Goal: Task Accomplishment & Management: Use online tool/utility

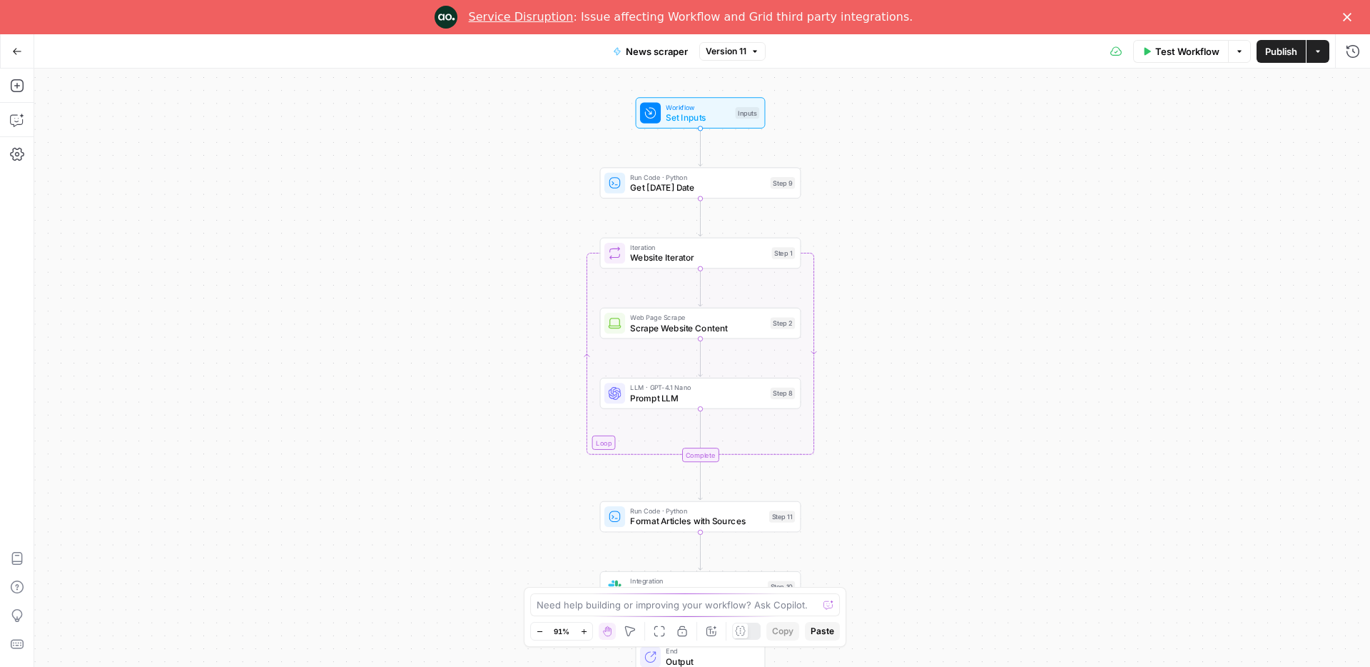
click at [537, 20] on link "Service Disruption" at bounding box center [521, 17] width 105 height 14
click at [1352, 48] on icon "button" at bounding box center [1353, 51] width 14 height 14
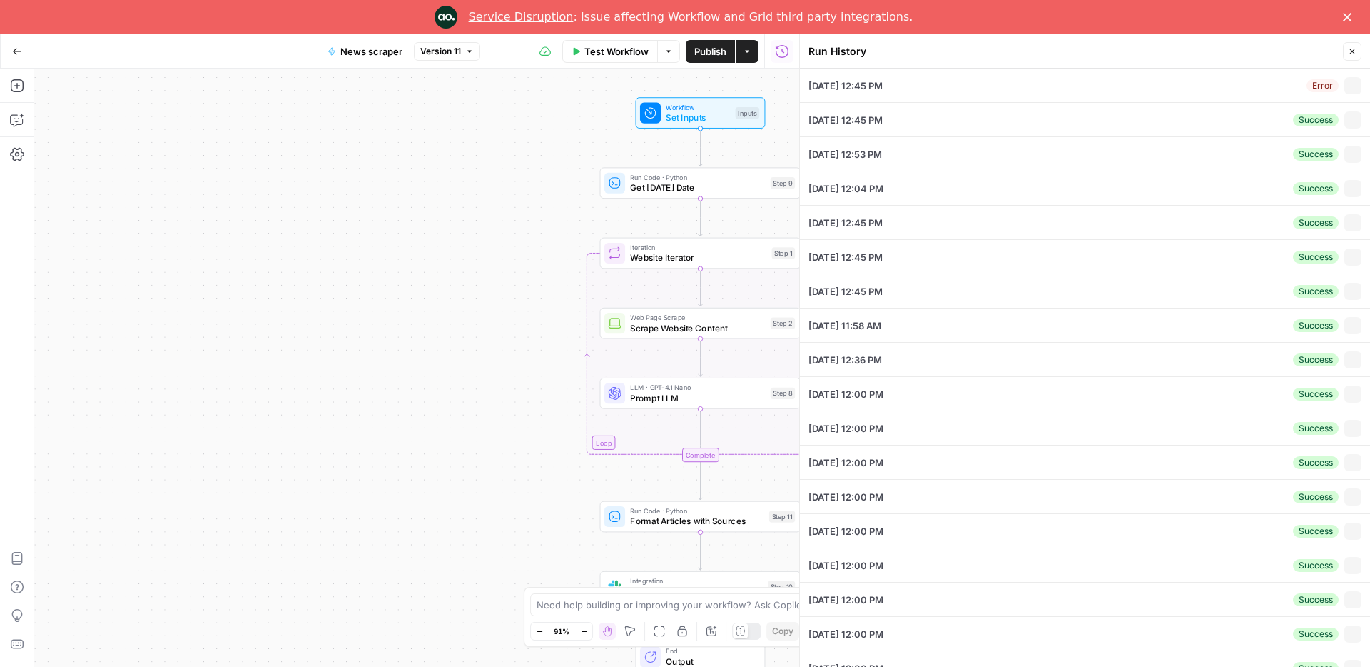
scroll to position [3, 0]
click at [1354, 84] on icon "button" at bounding box center [1354, 83] width 8 height 8
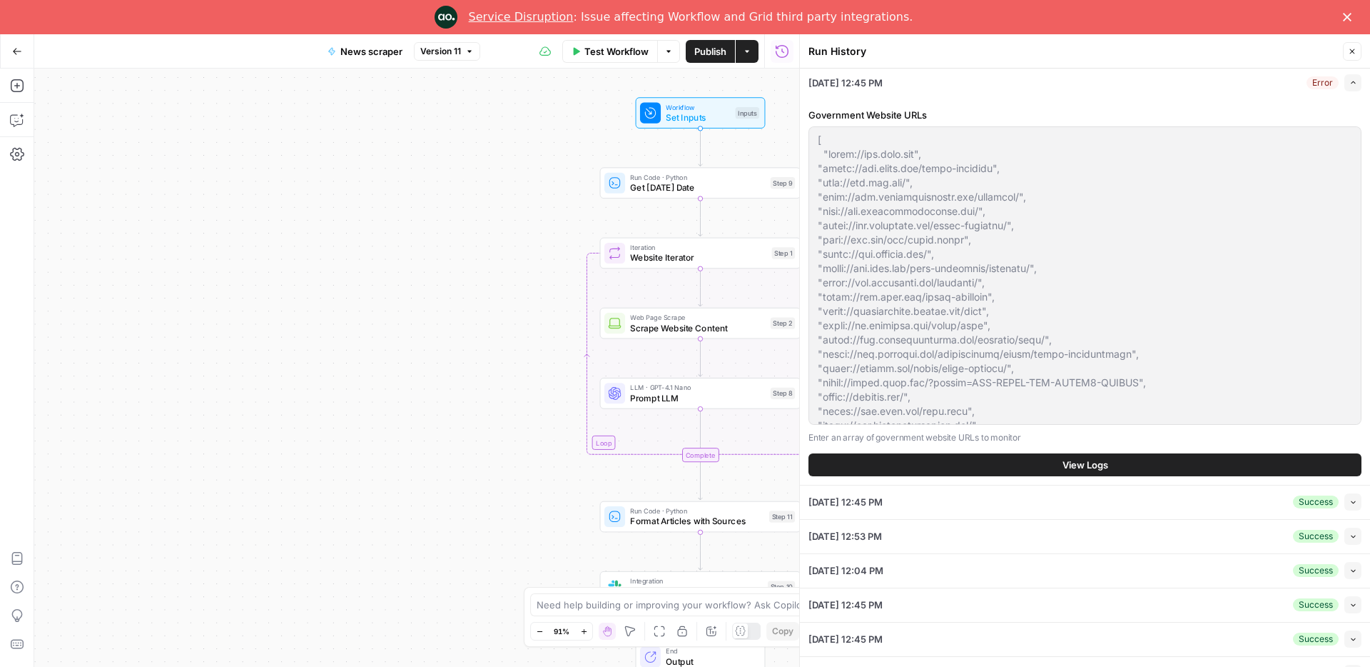
click at [1087, 459] on span "View Logs" at bounding box center [1086, 464] width 46 height 14
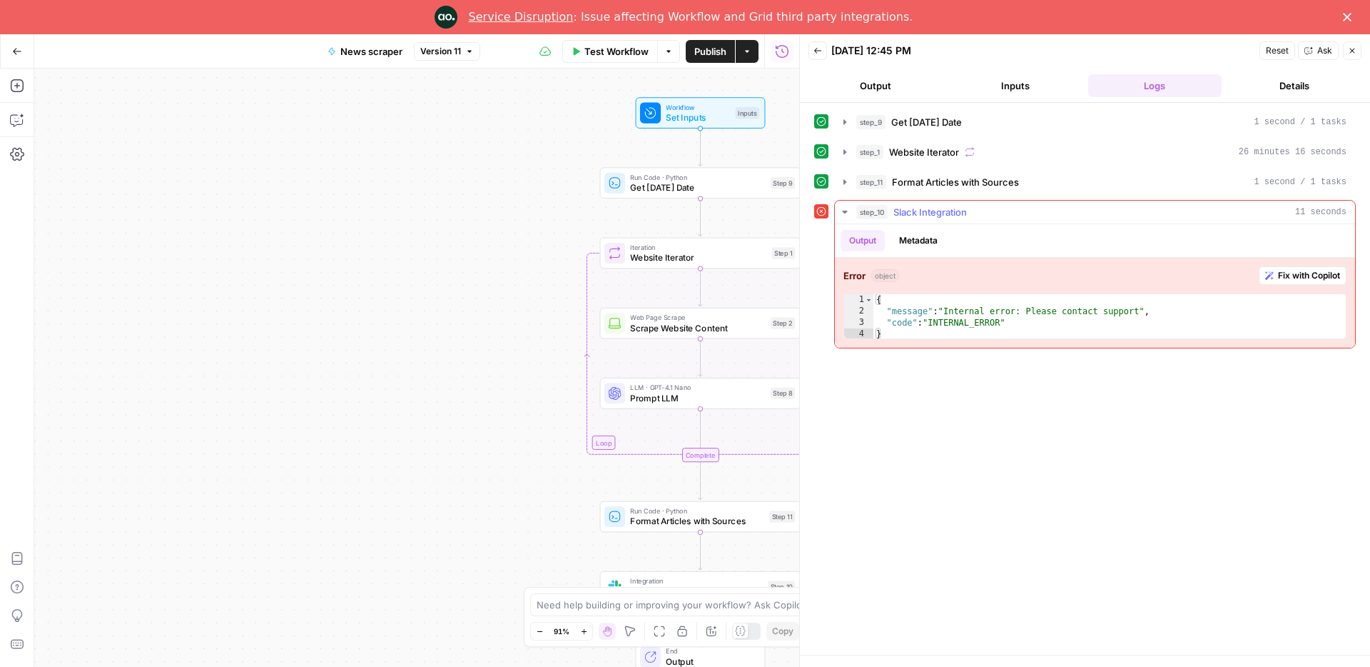
click at [941, 209] on span "Slack Integration" at bounding box center [931, 212] width 74 height 14
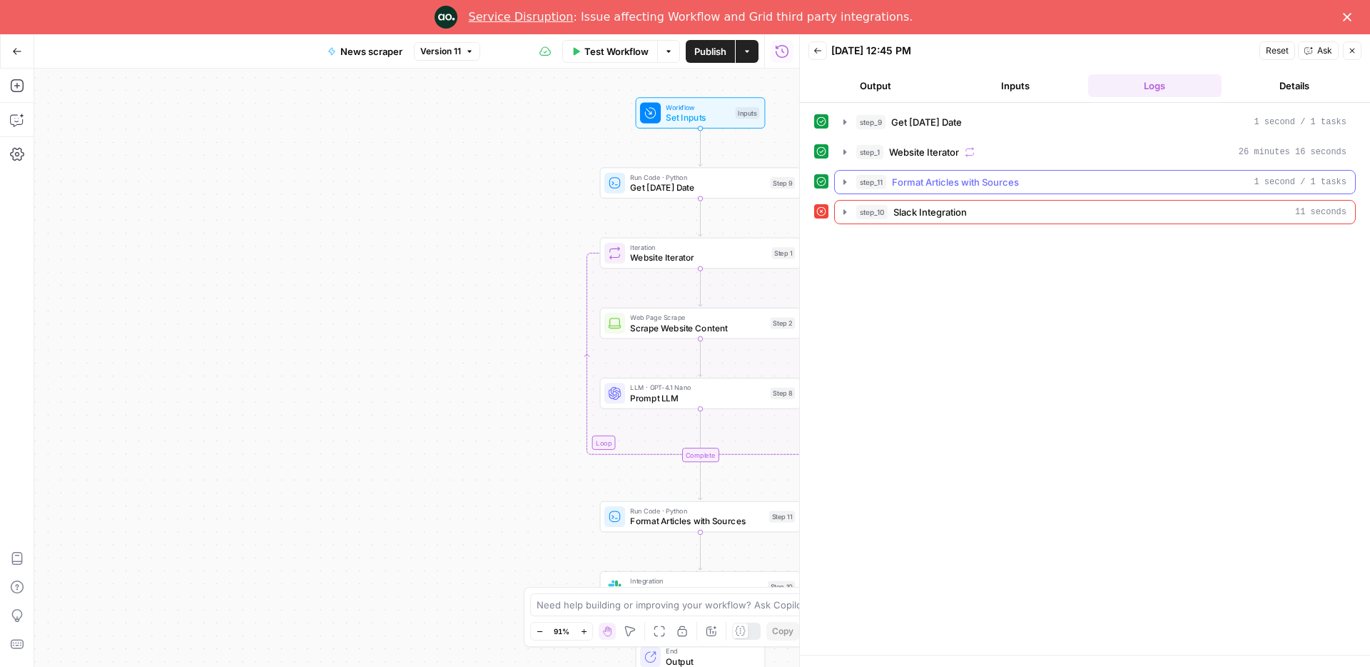
click at [953, 186] on span "Format Articles with Sources" at bounding box center [955, 182] width 127 height 14
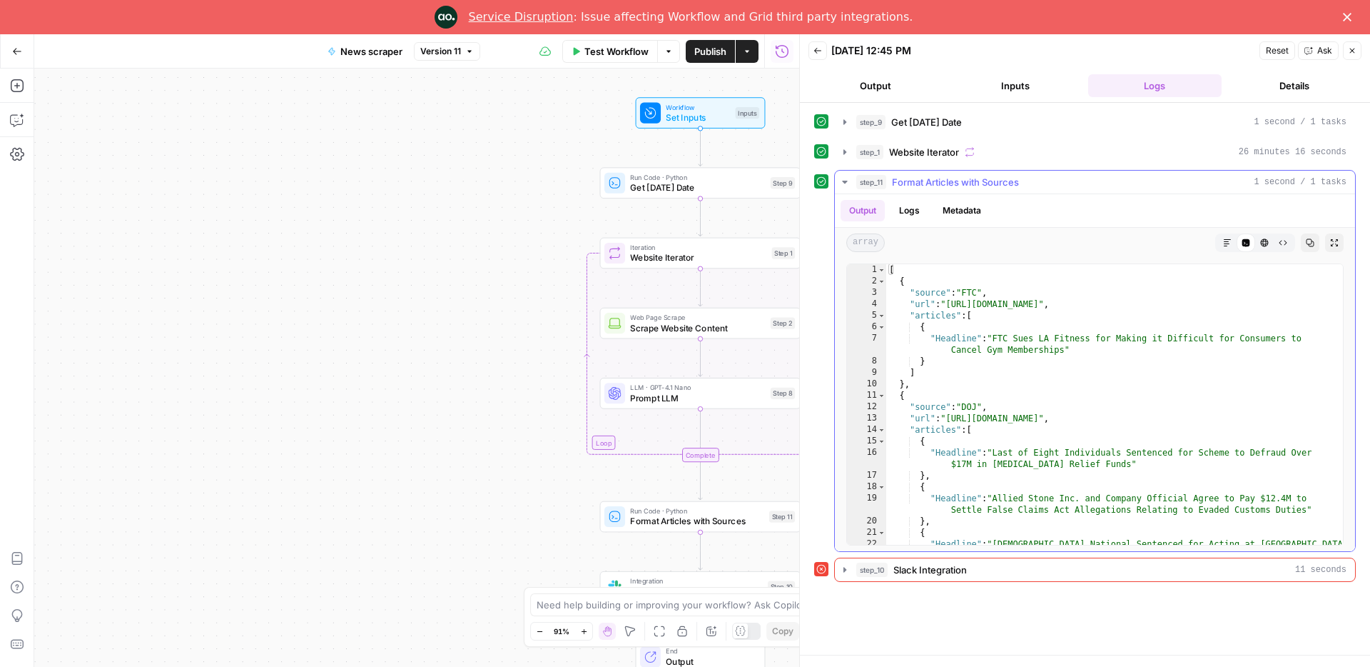
type textarea "**********"
click at [1047, 345] on div "[ { "source" : "FTC" , "url" : "http://ftc.gov" , "articles" : [ { "Headline" :…" at bounding box center [1114, 421] width 457 height 315
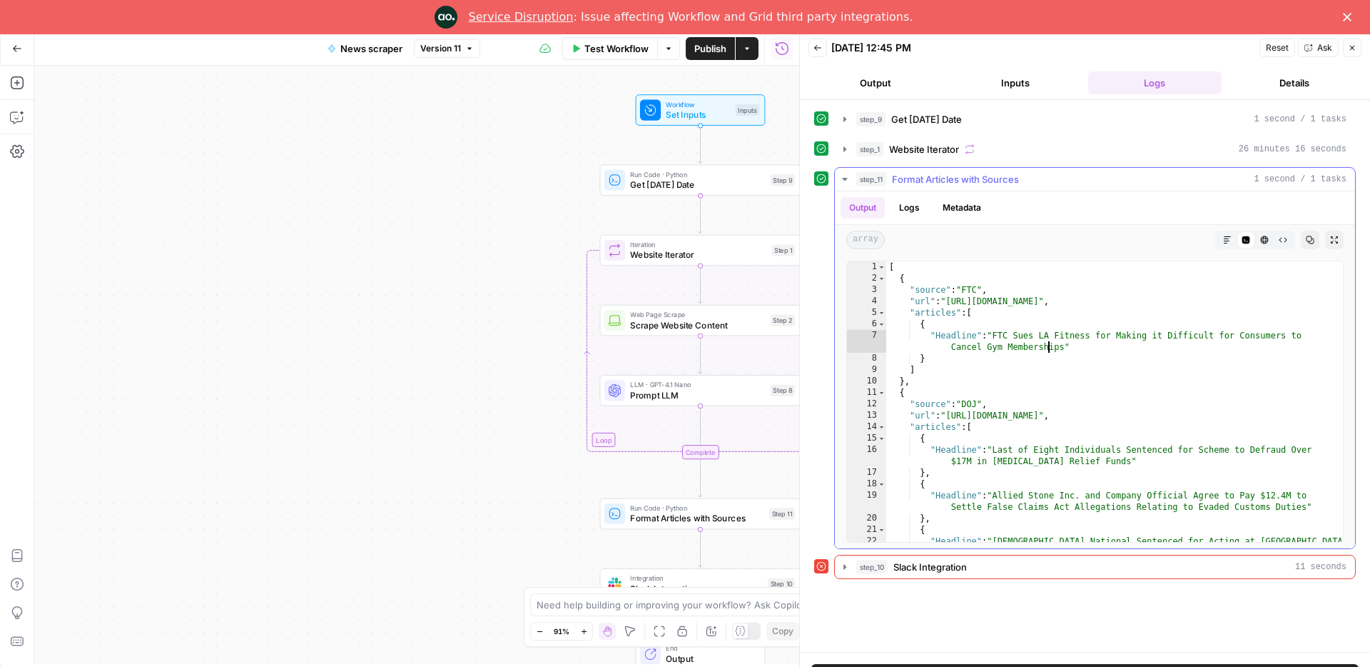
scroll to position [2, 0]
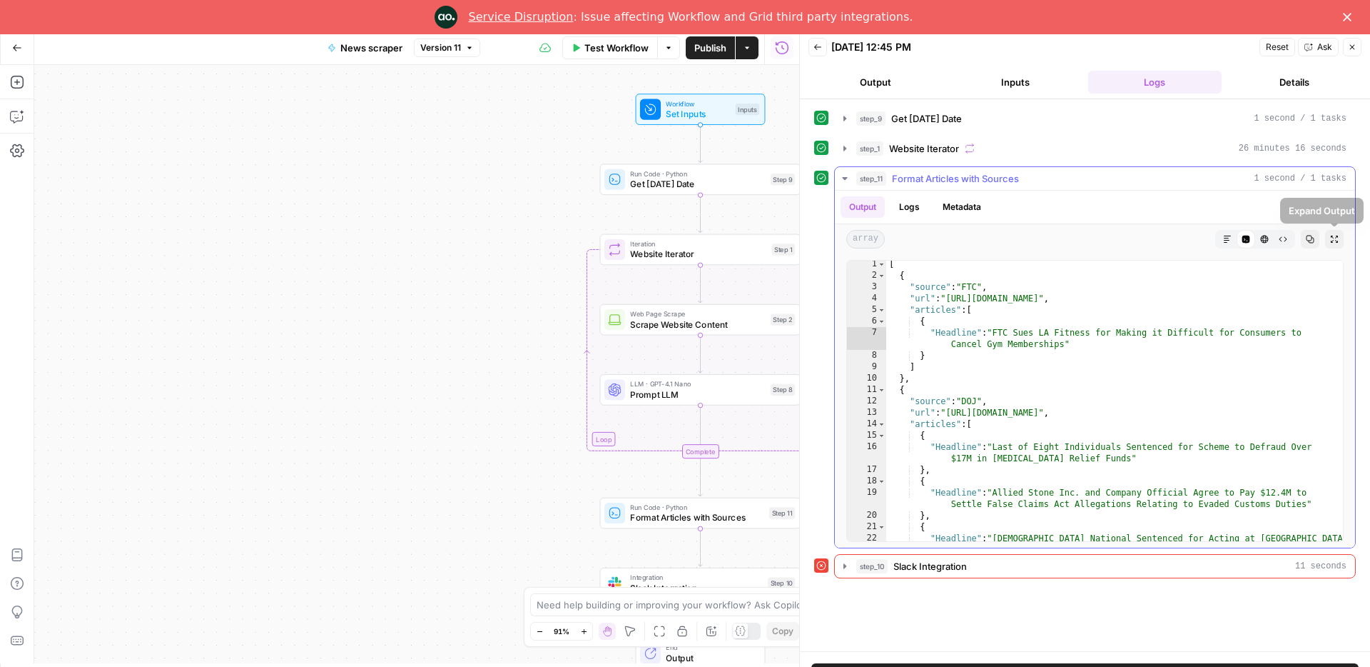
click at [1318, 241] on button "Copy" at bounding box center [1310, 239] width 19 height 19
click at [1221, 236] on button "Markdown" at bounding box center [1227, 239] width 19 height 19
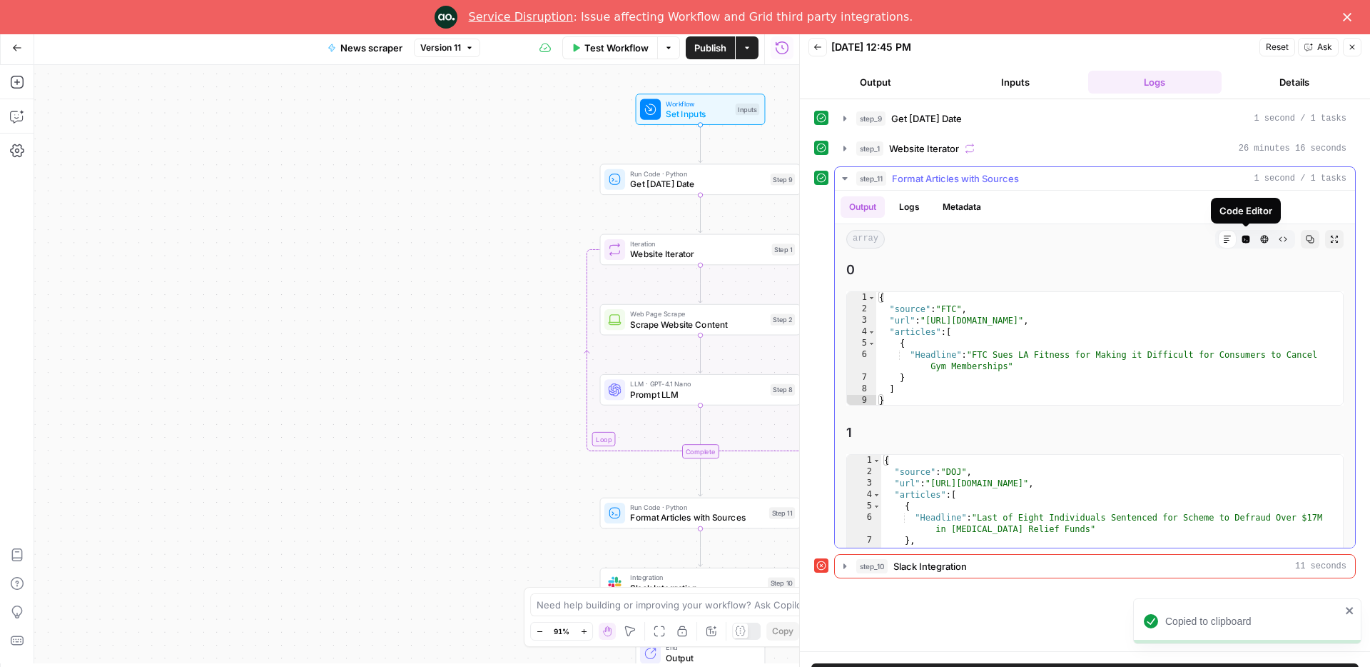
click at [1242, 241] on icon "button" at bounding box center [1246, 240] width 8 height 8
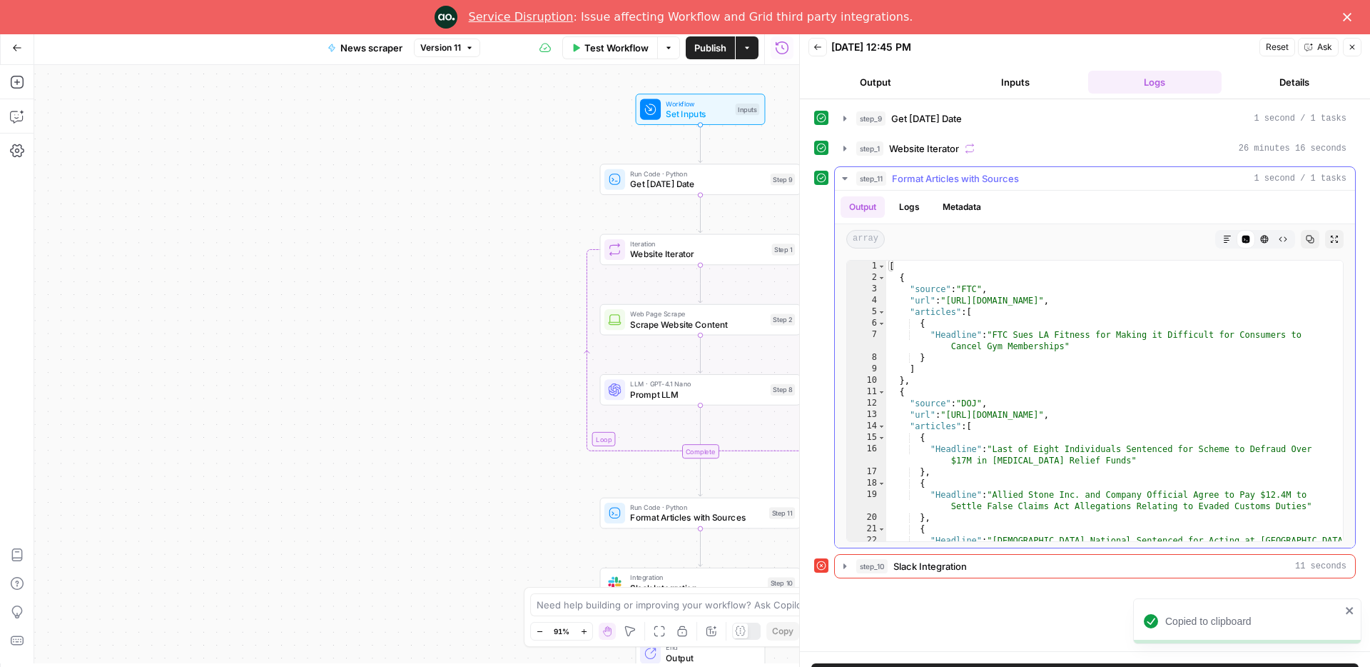
type textarea "*"
click at [1156, 328] on div "[ { "source" : "FTC" , "url" : "http://ftc.gov" , "articles" : [ { "Headline" :…" at bounding box center [1114, 417] width 457 height 315
click at [1303, 242] on button "Copy" at bounding box center [1310, 239] width 19 height 19
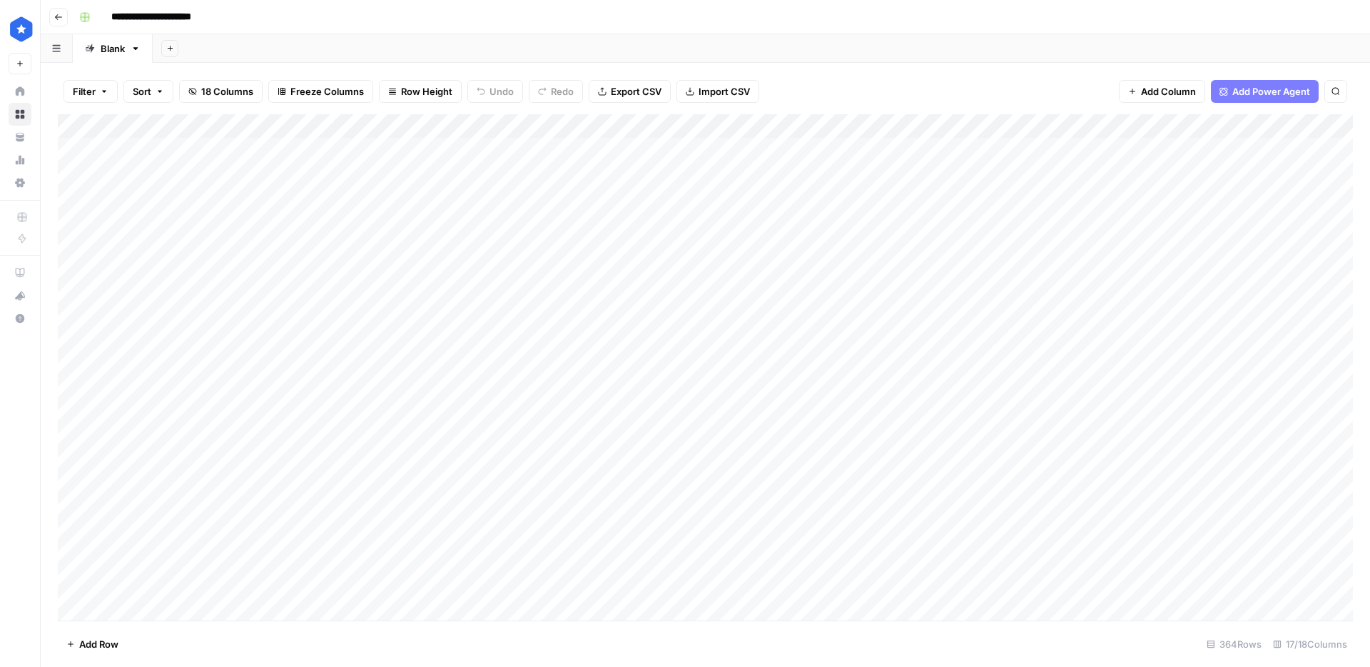
click at [371, 259] on div "Add Column" at bounding box center [705, 367] width 1295 height 506
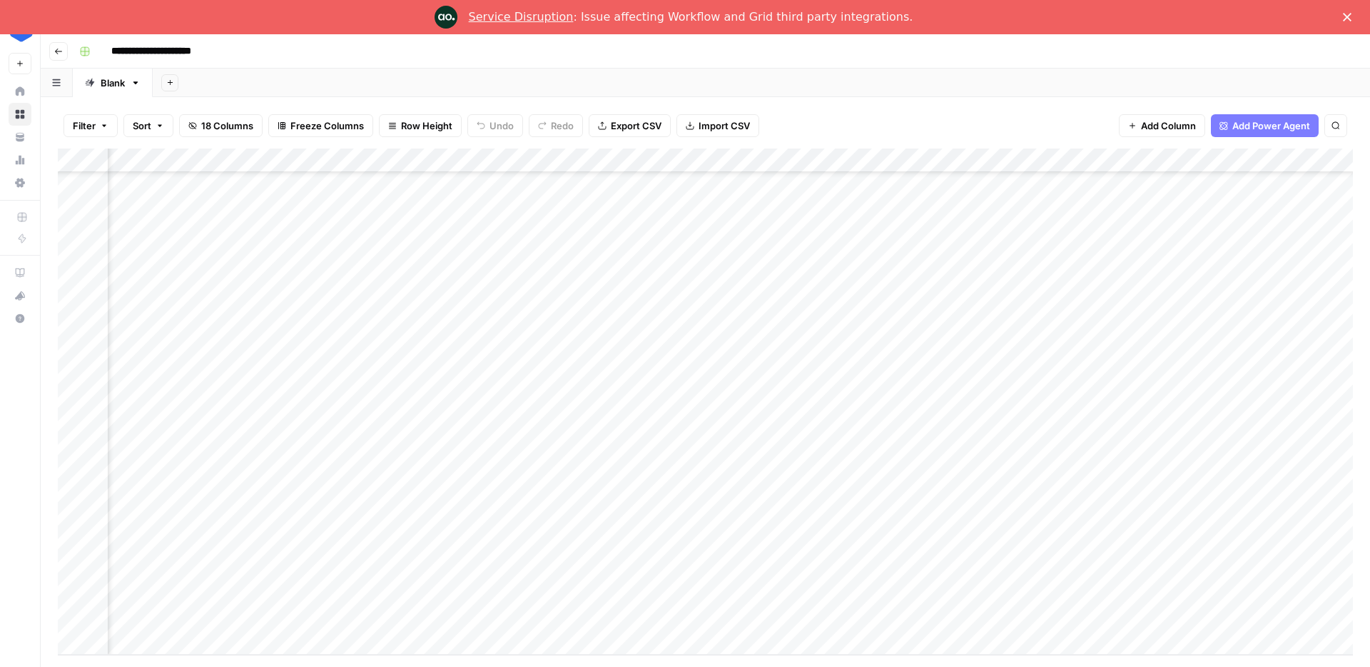
scroll to position [8373, 269]
click at [719, 594] on div "Add Column" at bounding box center [705, 401] width 1295 height 506
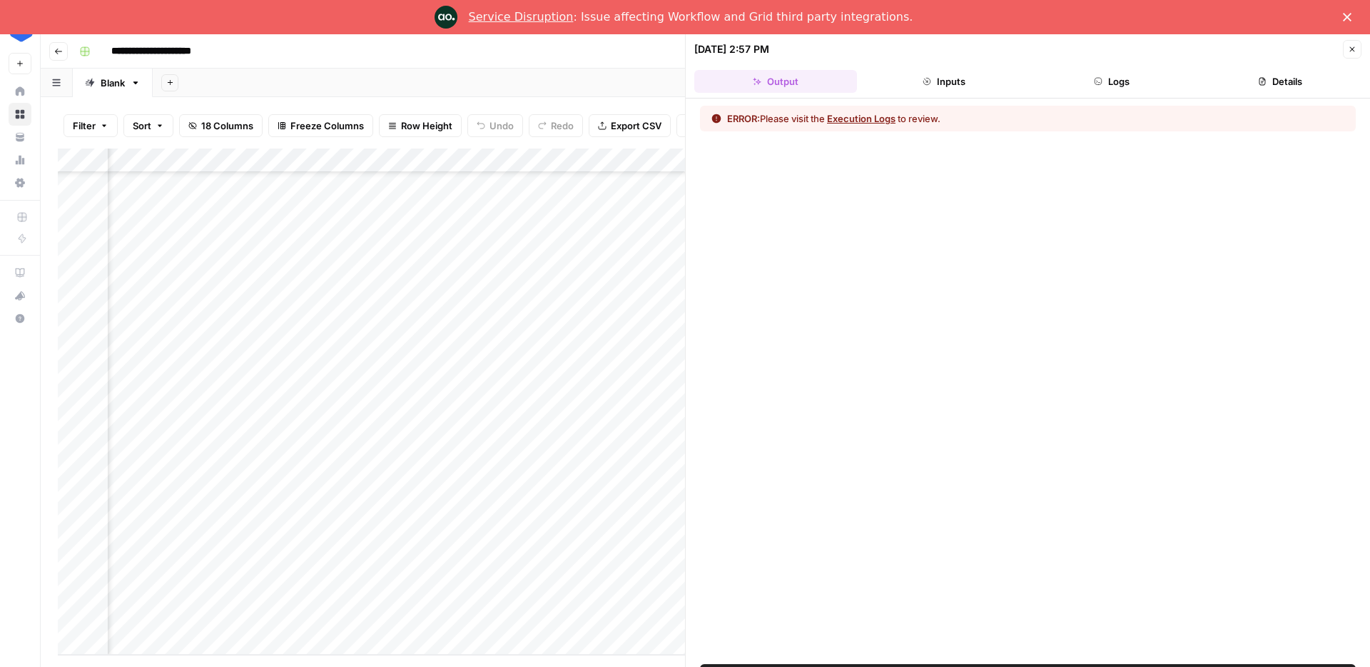
click at [1165, 83] on button "Logs" at bounding box center [1112, 81] width 163 height 23
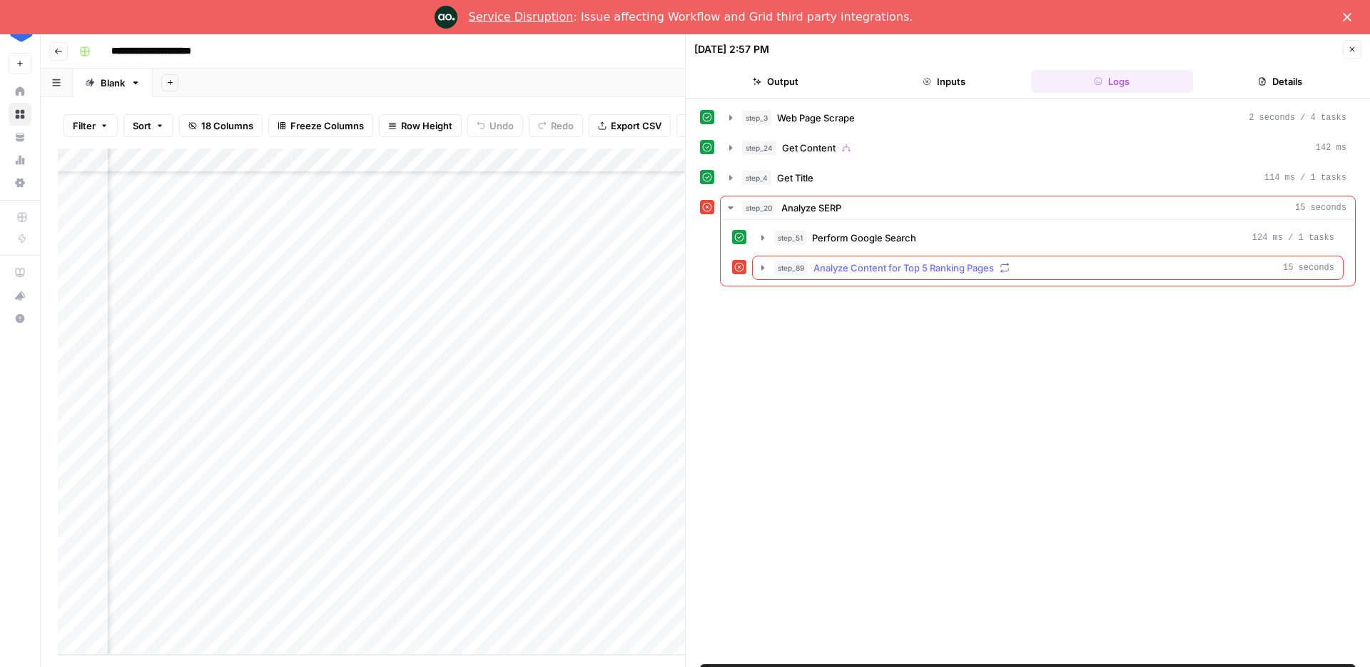
click at [938, 271] on span "Analyze Content for Top 5 Ranking Pages" at bounding box center [904, 267] width 181 height 14
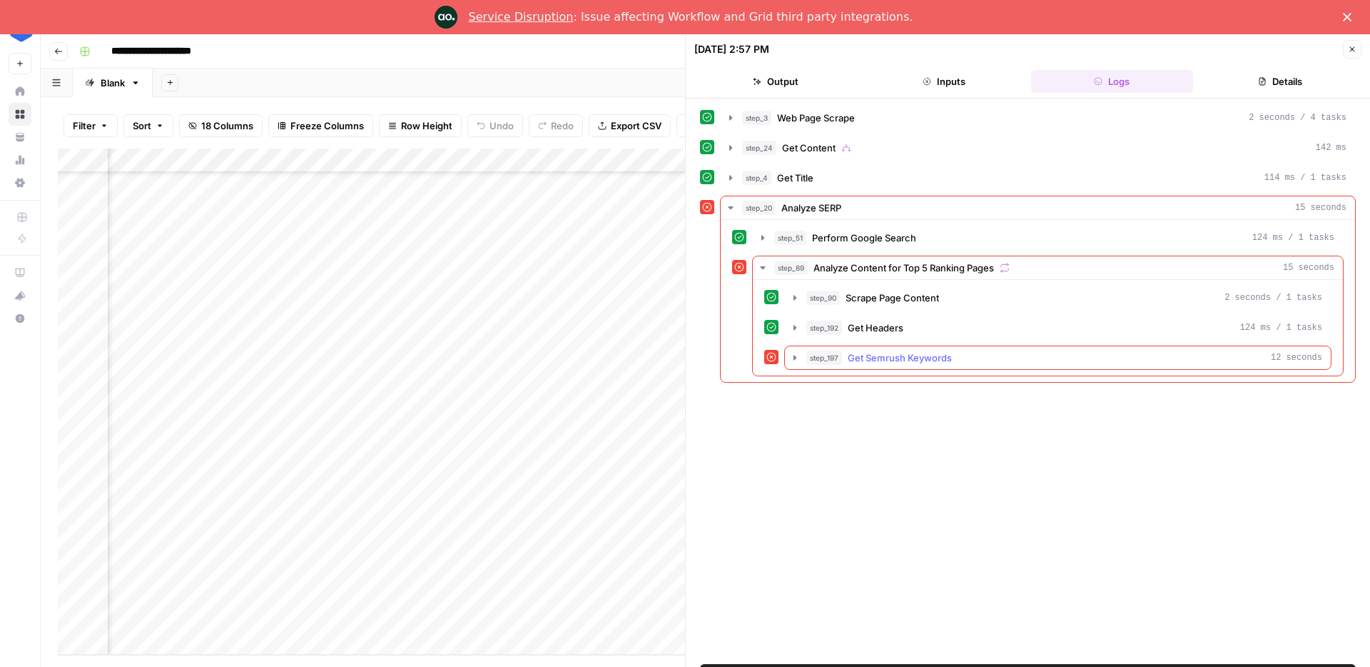
click at [869, 369] on div "step_197 Get Semrush Keywords 12 seconds" at bounding box center [1057, 357] width 547 height 24
click at [872, 364] on span "Get Semrush Keywords" at bounding box center [900, 357] width 104 height 14
